Goal: Information Seeking & Learning: Learn about a topic

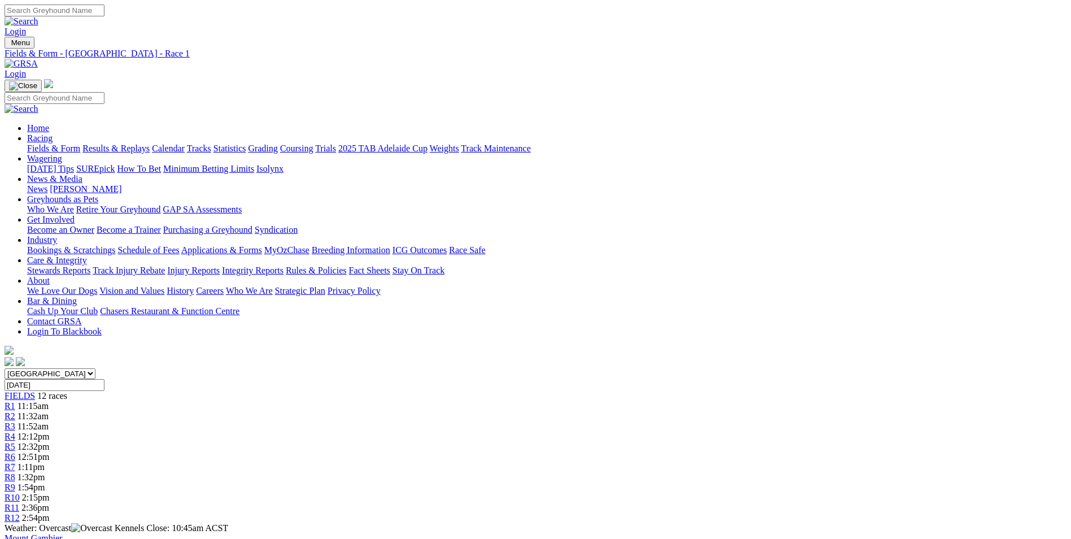
click at [15, 411] on span "R2" at bounding box center [10, 416] width 11 height 10
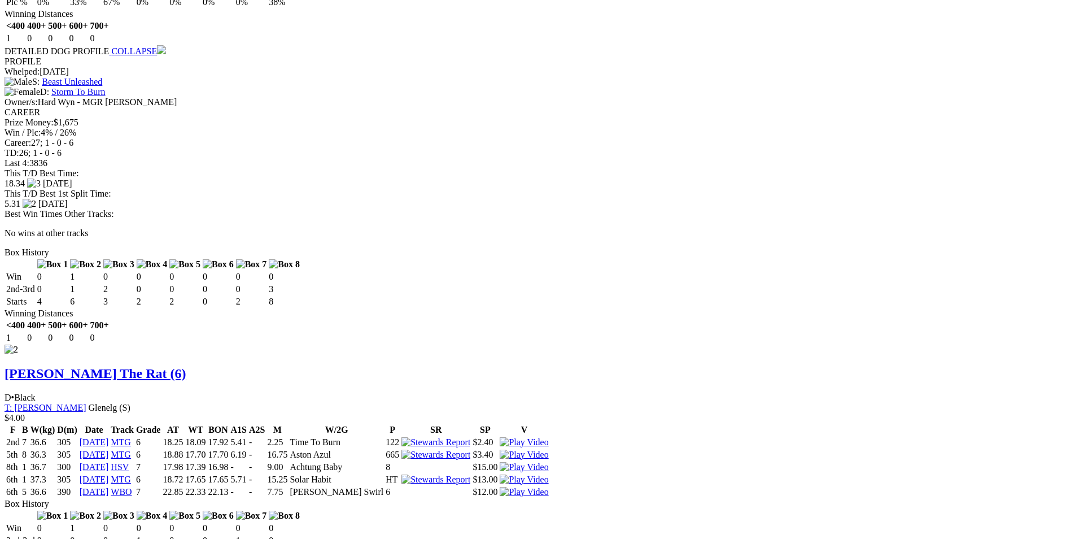
scroll to position [1525, 0]
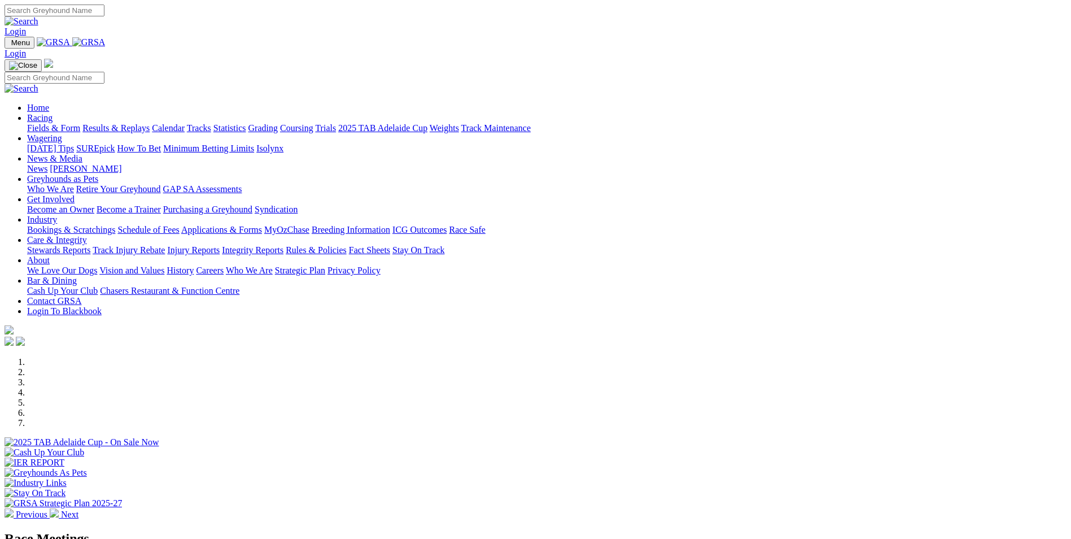
scroll to position [282, 0]
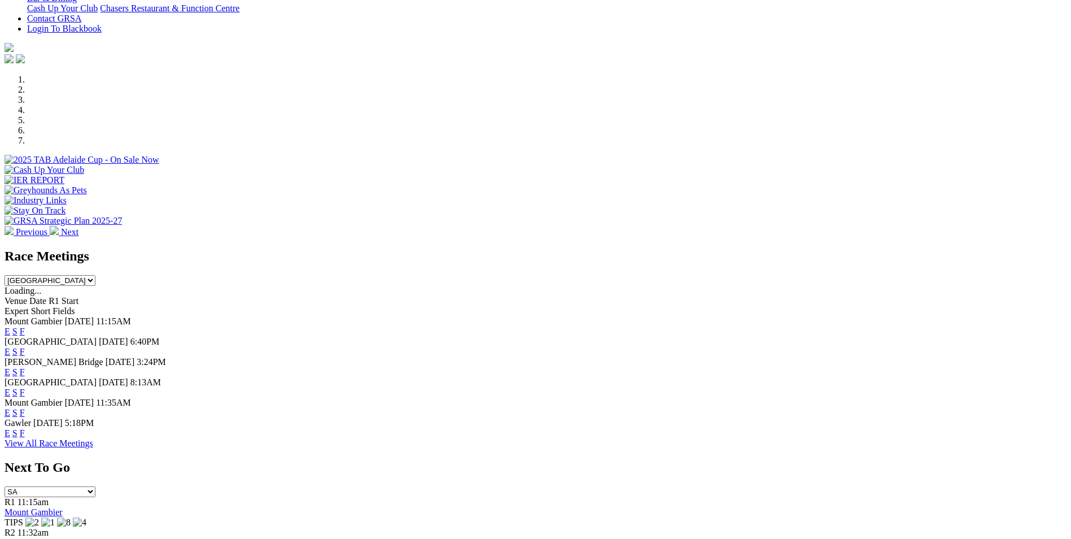
click at [25, 408] on link "F" at bounding box center [22, 413] width 5 height 10
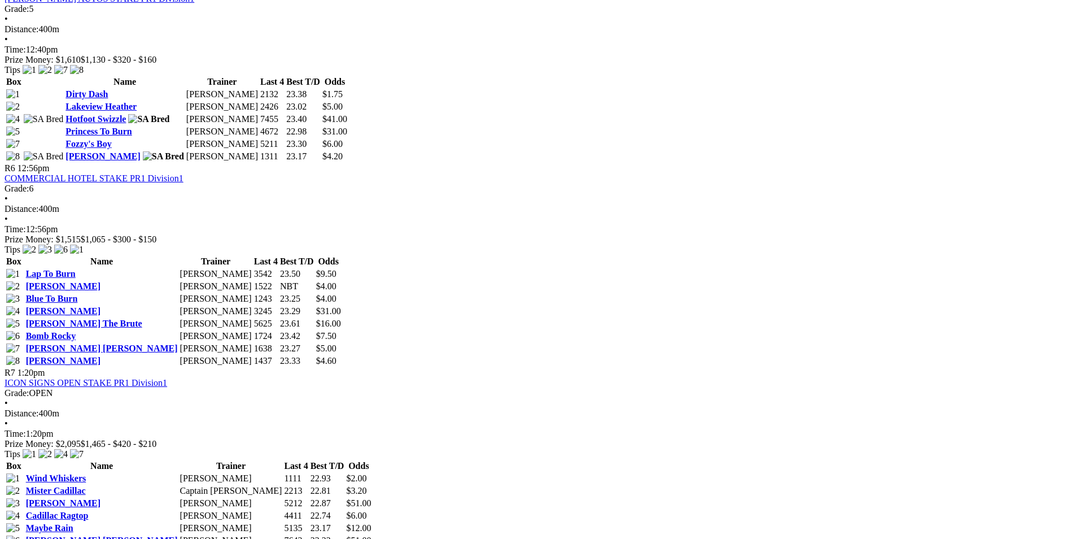
scroll to position [1299, 0]
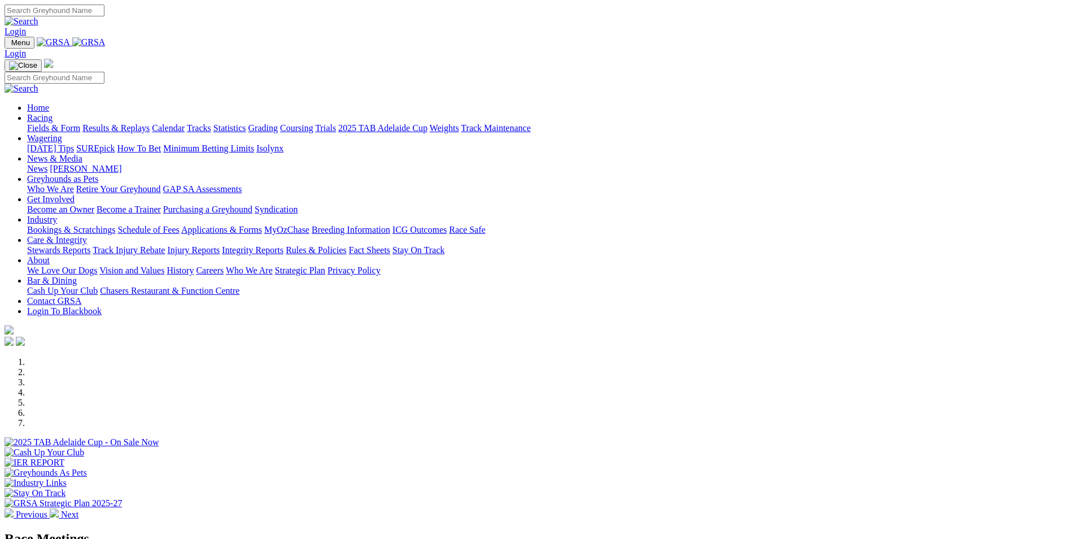
scroll to position [282, 0]
